Goal: Task Accomplishment & Management: Manage account settings

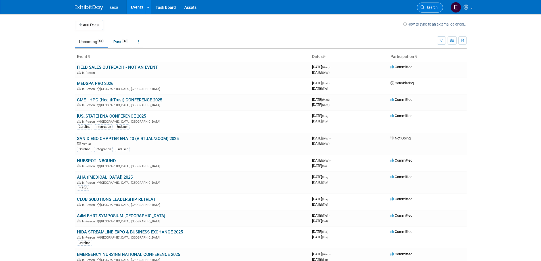
click at [429, 6] on span "Search" at bounding box center [431, 7] width 13 height 4
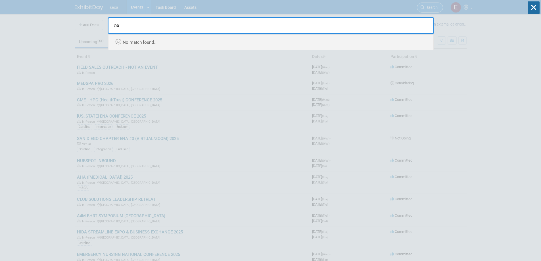
type input "o"
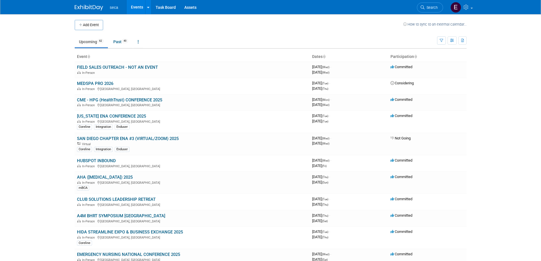
click at [323, 56] on icon at bounding box center [324, 57] width 3 height 4
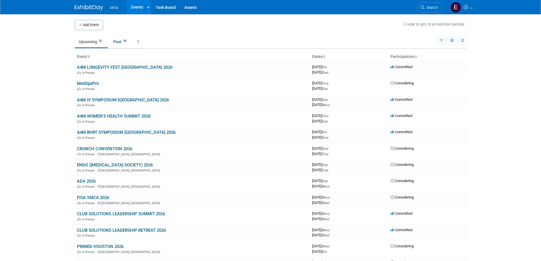
click at [323, 56] on icon at bounding box center [324, 57] width 3 height 4
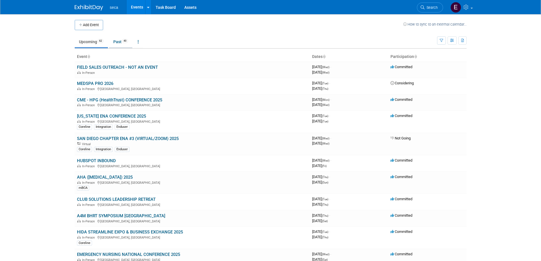
click at [115, 41] on link "Past 49" at bounding box center [120, 41] width 23 height 11
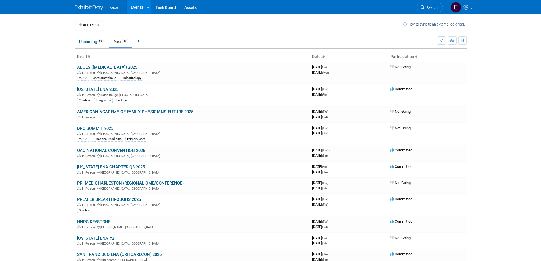
click at [324, 56] on icon at bounding box center [324, 57] width 3 height 4
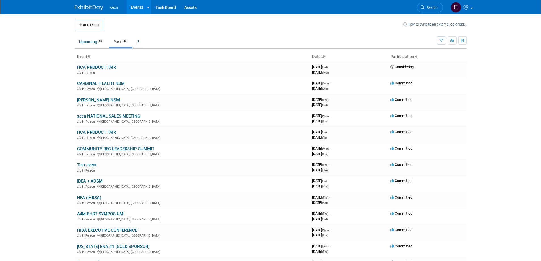
click at [324, 56] on icon at bounding box center [324, 57] width 3 height 4
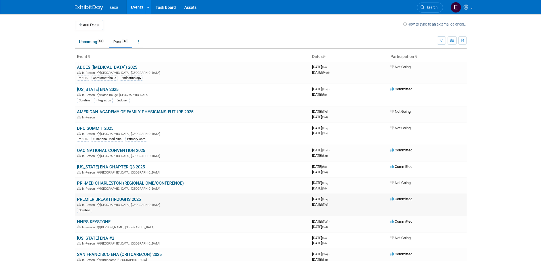
click at [112, 200] on link "PREMIER BREAKTHROUGHS 2025" at bounding box center [109, 199] width 64 height 5
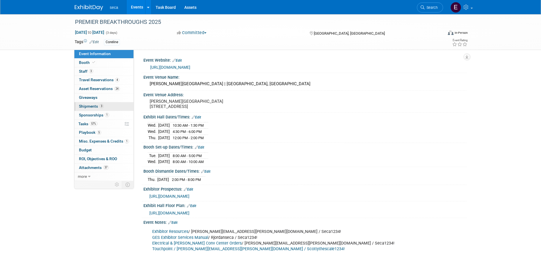
click at [83, 107] on span "Shipments 3" at bounding box center [91, 106] width 25 height 5
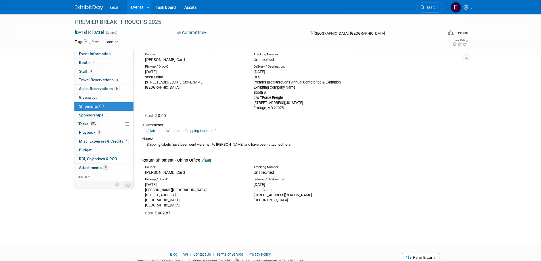
scroll to position [476, 0]
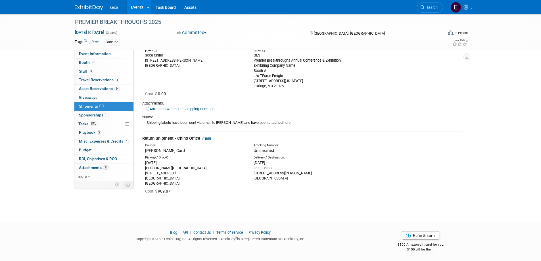
click at [210, 139] on link "Edit" at bounding box center [206, 138] width 9 height 4
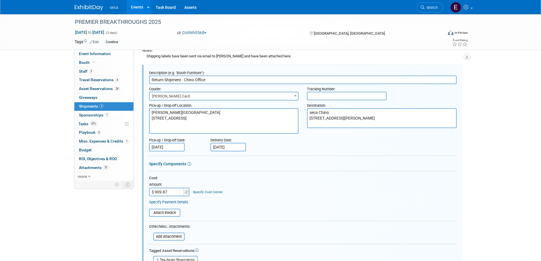
scroll to position [0, 0]
type input "$ 1,236.51"
click at [332, 95] on input "text" at bounding box center [347, 96] width 80 height 9
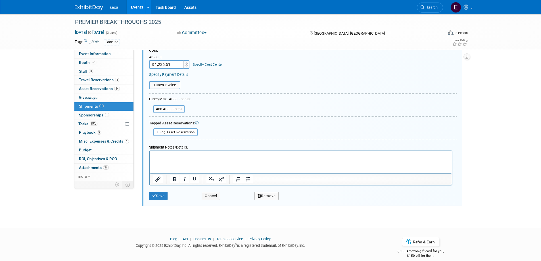
scroll to position [676, 0]
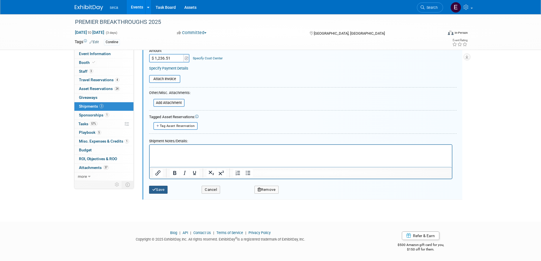
type input "767985"
click at [159, 188] on button "Save" at bounding box center [158, 190] width 19 height 8
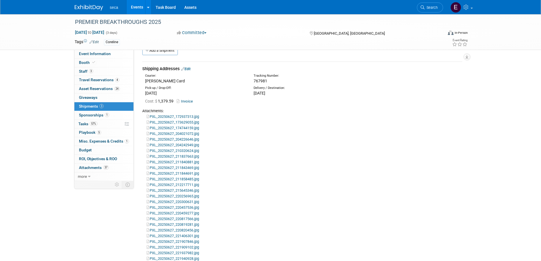
scroll to position [0, 0]
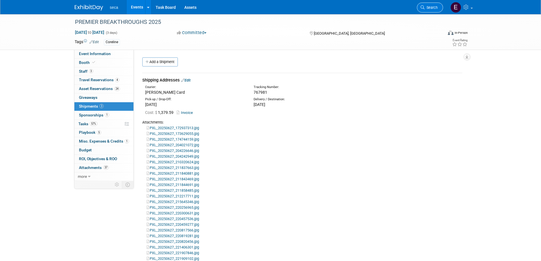
click at [430, 6] on span "Search" at bounding box center [431, 7] width 13 height 4
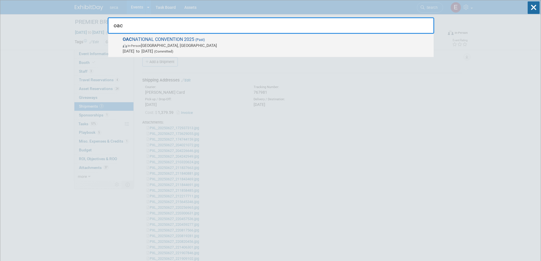
type input "oac"
click at [162, 45] on span "In-Person Arlington, VA" at bounding box center [277, 46] width 308 height 6
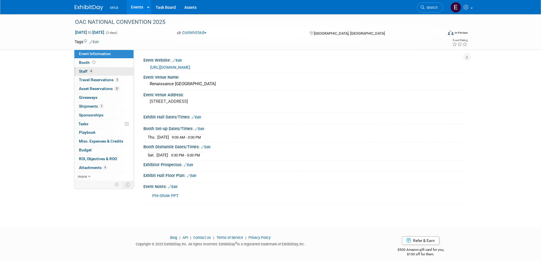
click at [85, 70] on span "Staff 4" at bounding box center [86, 71] width 14 height 5
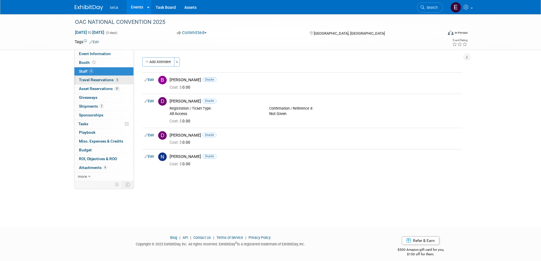
click at [90, 79] on span "Travel Reservations 5" at bounding box center [99, 80] width 40 height 5
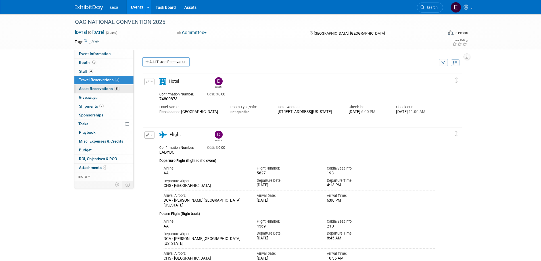
click at [96, 87] on span "Asset Reservations 31" at bounding box center [99, 88] width 41 height 5
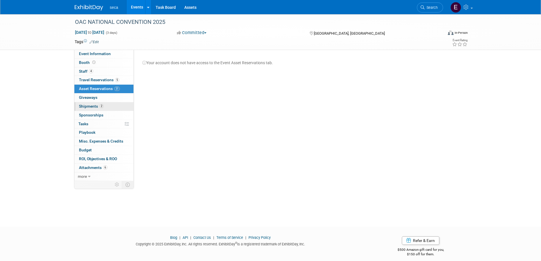
click at [91, 105] on span "Shipments 2" at bounding box center [91, 106] width 25 height 5
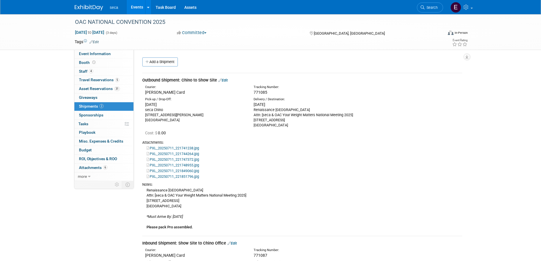
click at [207, 115] on div "seca Chino [STREET_ADDRESS][PERSON_NAME] [GEOGRAPHIC_DATA], CA 91710" at bounding box center [195, 114] width 100 height 15
click at [226, 80] on link "Edit" at bounding box center [222, 80] width 9 height 4
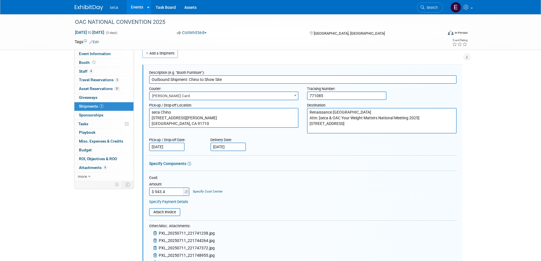
type input "$ 943.49"
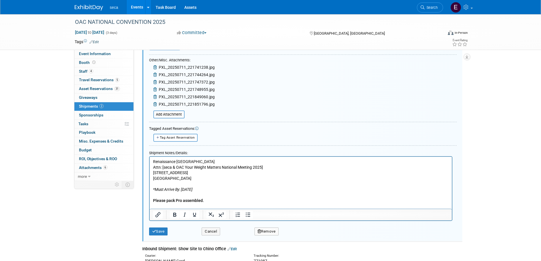
scroll to position [179, 0]
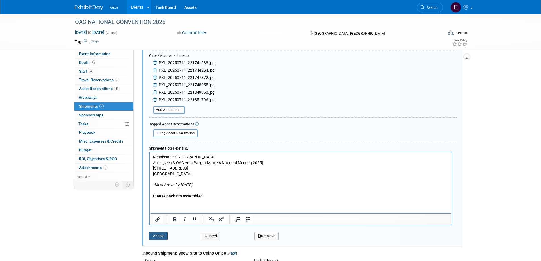
click at [159, 235] on button "Save" at bounding box center [158, 236] width 19 height 8
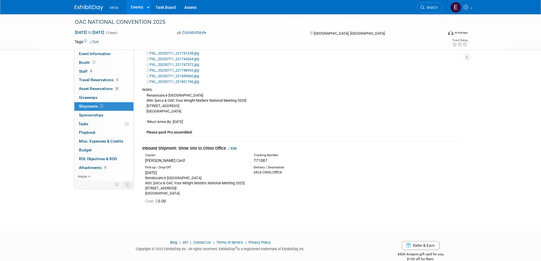
scroll to position [105, 0]
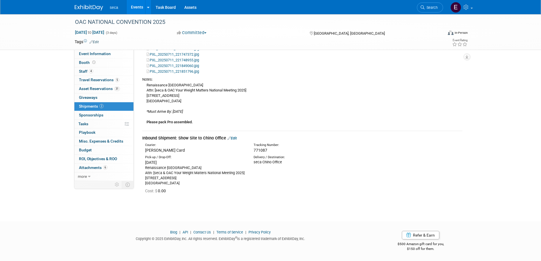
click at [236, 138] on link "Edit" at bounding box center [231, 138] width 9 height 4
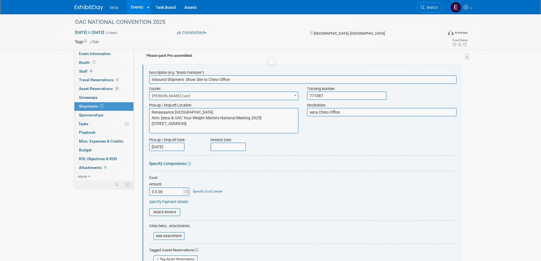
scroll to position [0, 0]
type input "$ 974.87"
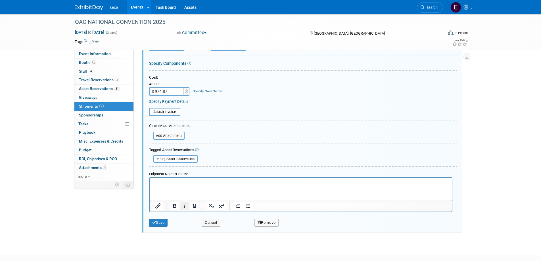
scroll to position [305, 0]
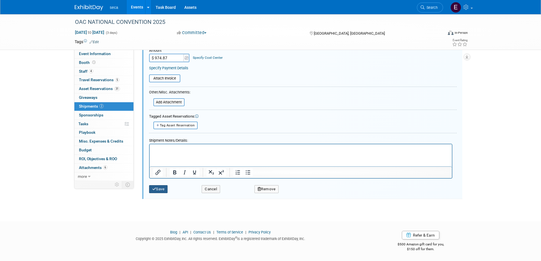
click at [161, 191] on button "Save" at bounding box center [158, 189] width 19 height 8
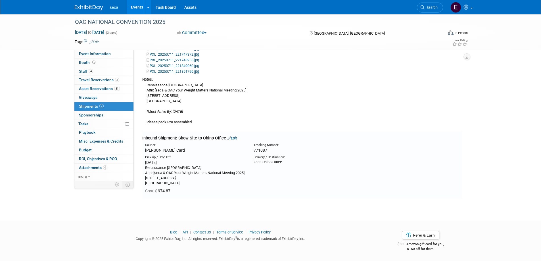
scroll to position [0, 0]
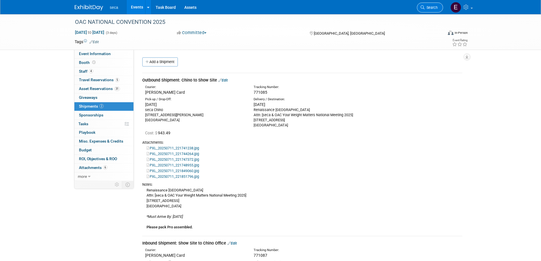
click at [432, 6] on span "Search" at bounding box center [431, 7] width 13 height 4
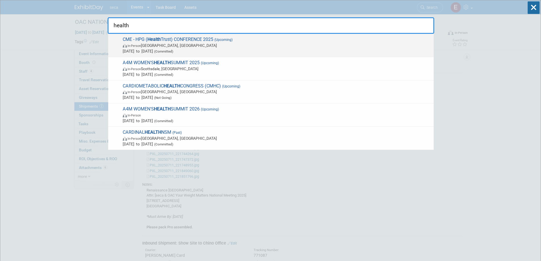
type input "health"
click at [175, 49] on span "[DATE] to [DATE] (Committed)" at bounding box center [277, 51] width 308 height 6
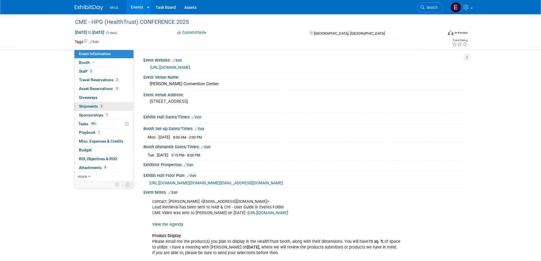
click at [93, 107] on span "Shipments 3" at bounding box center [91, 106] width 25 height 5
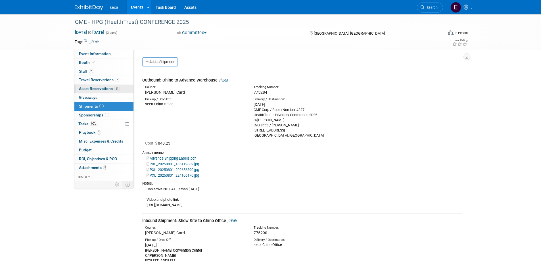
click at [91, 89] on span "Asset Reservations 11" at bounding box center [99, 88] width 41 height 5
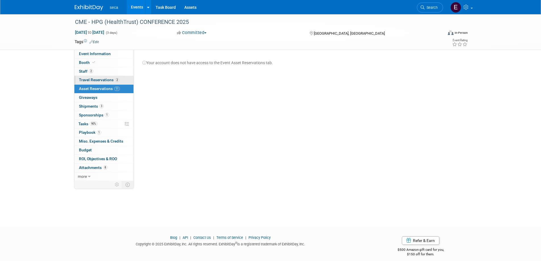
click at [93, 82] on span "Travel Reservations 2" at bounding box center [99, 80] width 40 height 5
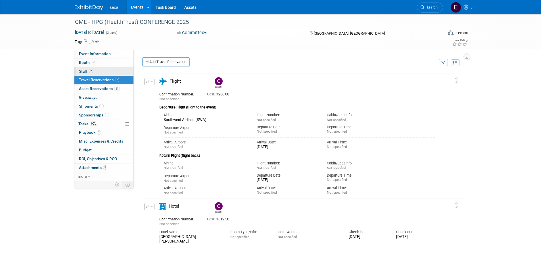
click at [83, 74] on link "2 Staff 2" at bounding box center [103, 71] width 59 height 9
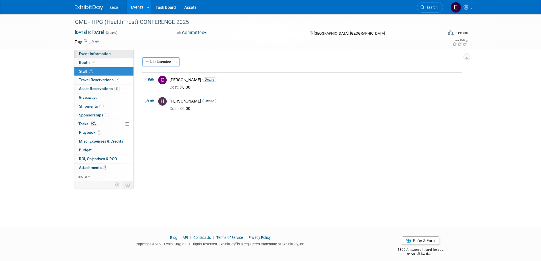
click at [104, 54] on span "Event Information" at bounding box center [95, 53] width 32 height 5
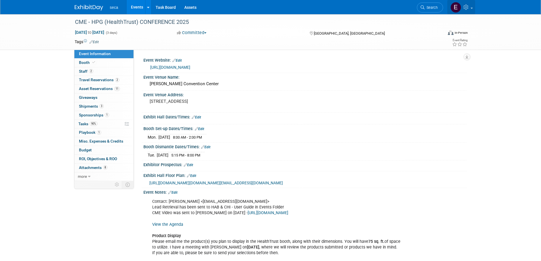
click at [473, 8] on span at bounding box center [472, 8] width 2 height 1
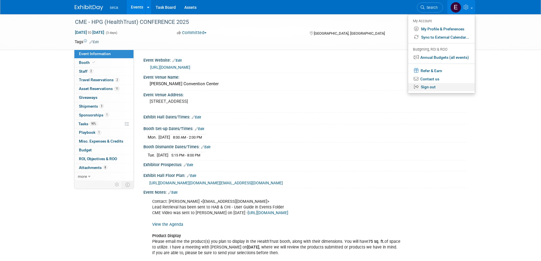
click at [430, 86] on link "Sign out" at bounding box center [441, 87] width 67 height 8
